Goal: Navigation & Orientation: Find specific page/section

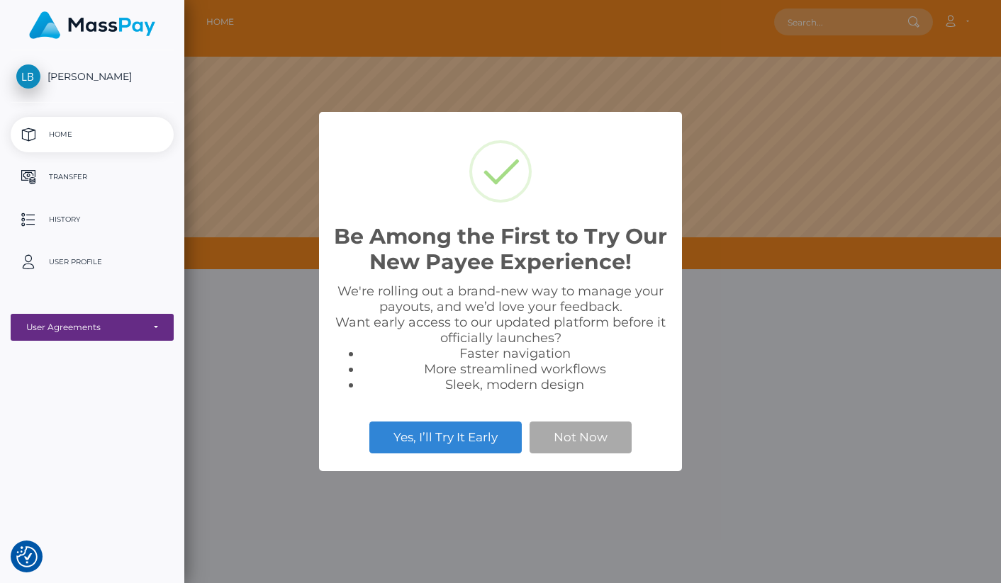
scroll to position [269, 816]
click at [553, 442] on button "Not Now" at bounding box center [580, 437] width 102 height 31
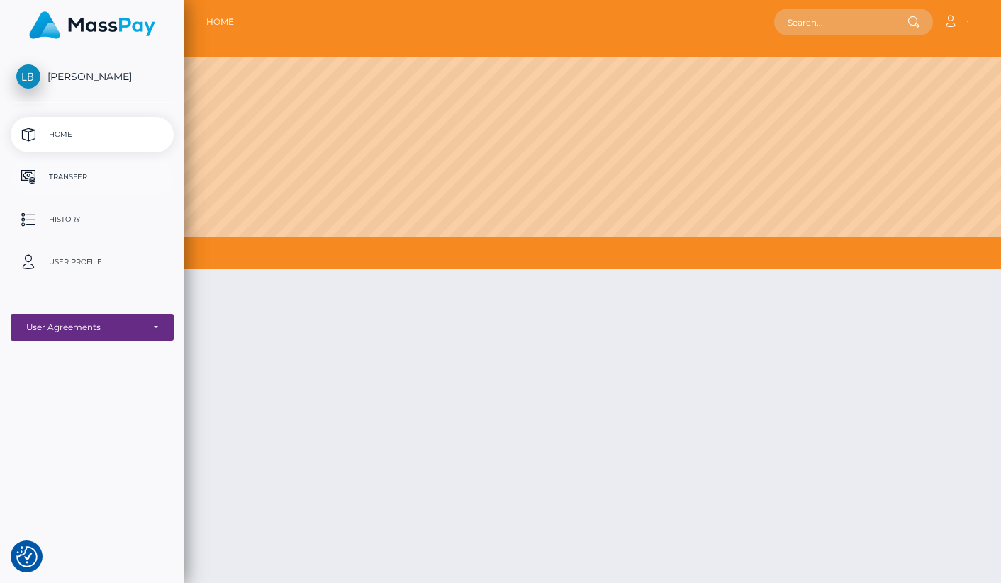
click at [62, 176] on p "Transfer" at bounding box center [92, 177] width 152 height 21
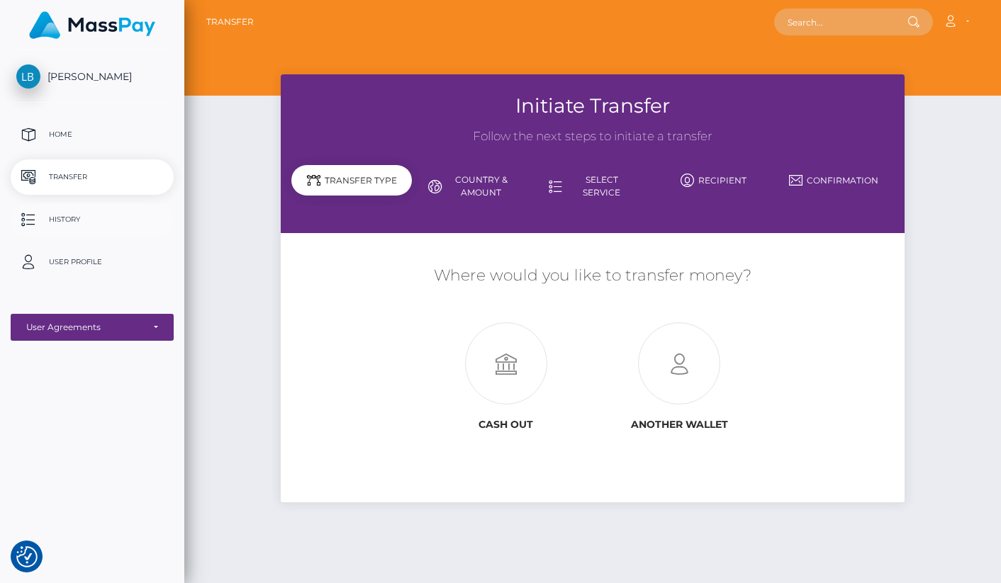
click at [63, 218] on p "History" at bounding box center [92, 219] width 152 height 21
click at [504, 353] on icon at bounding box center [506, 364] width 173 height 82
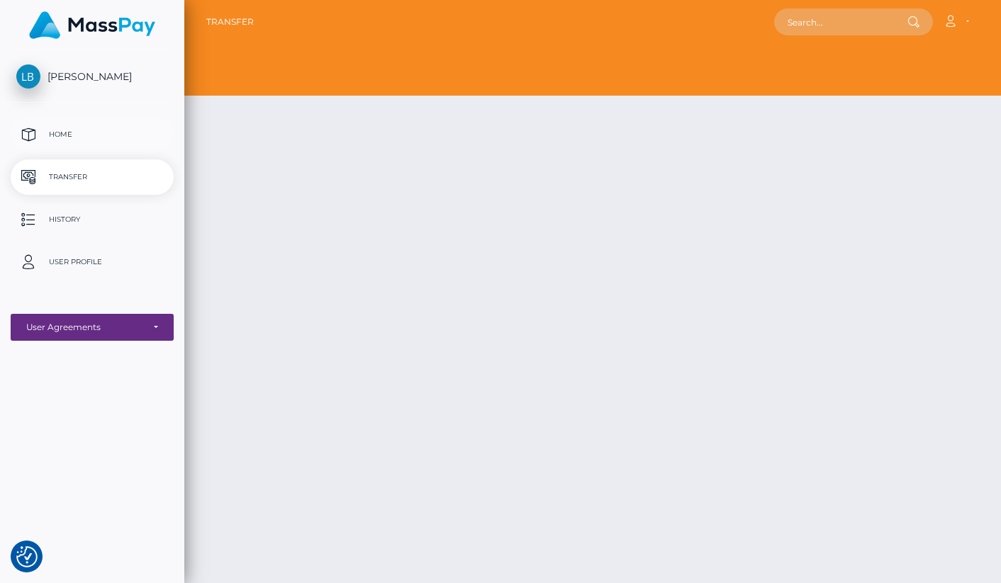
click at [81, 136] on p "Home" at bounding box center [92, 134] width 152 height 21
select select "1"
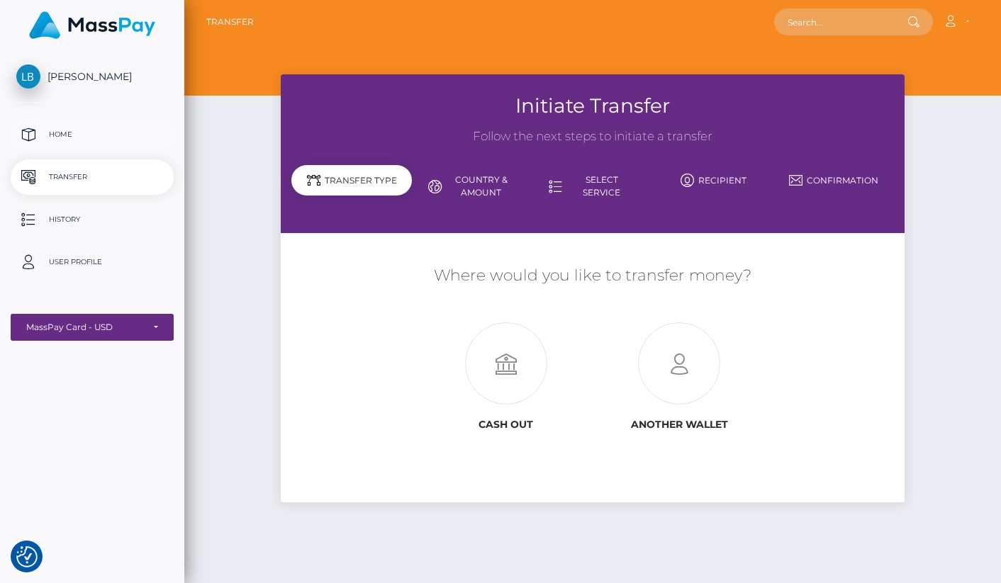
click at [57, 140] on p "Home" at bounding box center [92, 134] width 152 height 21
